Goal: Check status: Check status

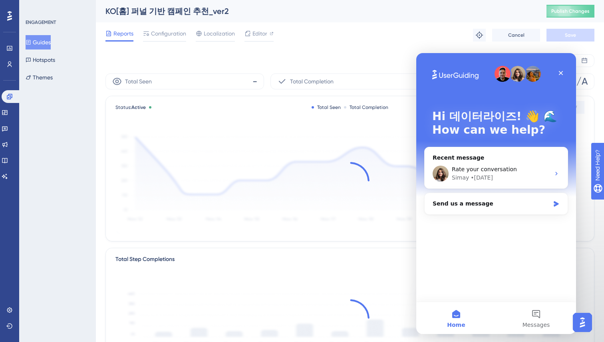
click at [366, 46] on div "Reports Configuration Localization Editor Troubleshoot Cancel Save" at bounding box center [349, 35] width 489 height 26
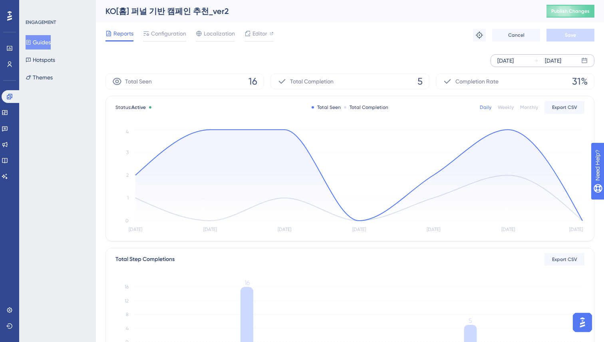
click at [540, 61] on div "[DATE]" at bounding box center [548, 61] width 28 height 10
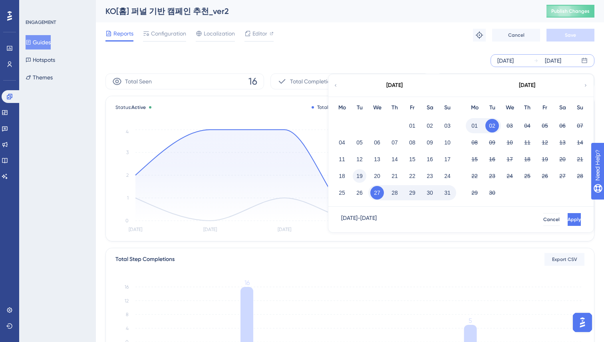
click at [359, 175] on button "19" at bounding box center [360, 176] width 14 height 14
click at [360, 176] on button "19" at bounding box center [360, 176] width 14 height 14
click at [342, 175] on button "18" at bounding box center [342, 176] width 14 height 14
click at [494, 126] on button "02" at bounding box center [493, 126] width 14 height 14
click at [567, 217] on span "Apply" at bounding box center [573, 220] width 13 height 6
